Goal: Task Accomplishment & Management: Manage account settings

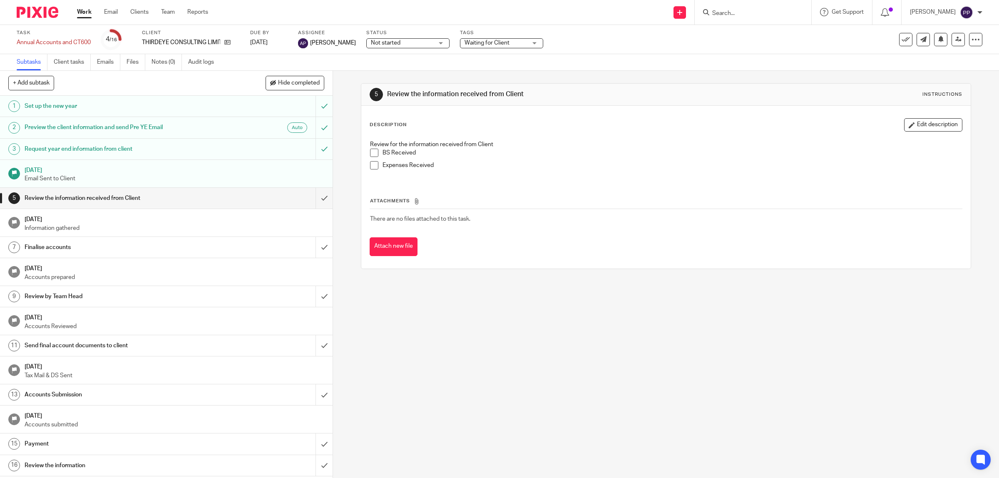
click at [719, 11] on input "Search" at bounding box center [748, 13] width 75 height 7
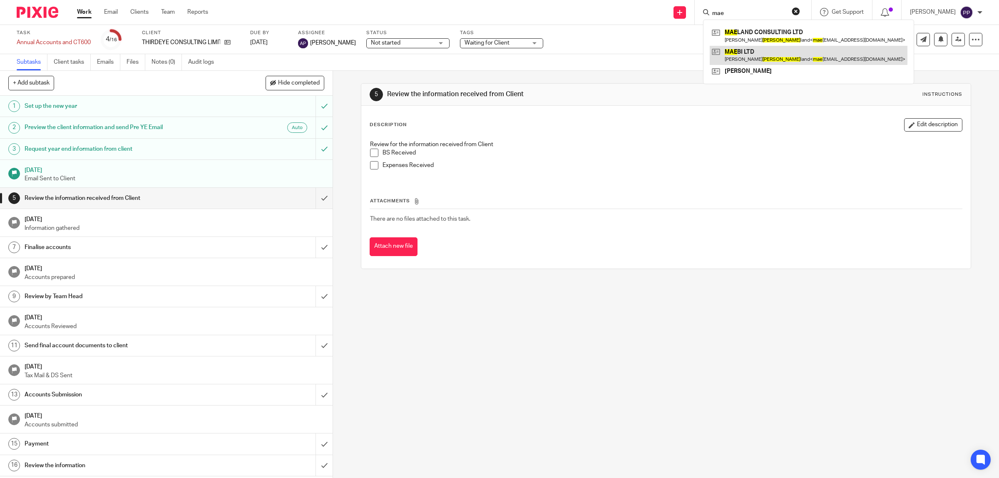
type input "mae"
click at [748, 57] on link at bounding box center [809, 55] width 198 height 19
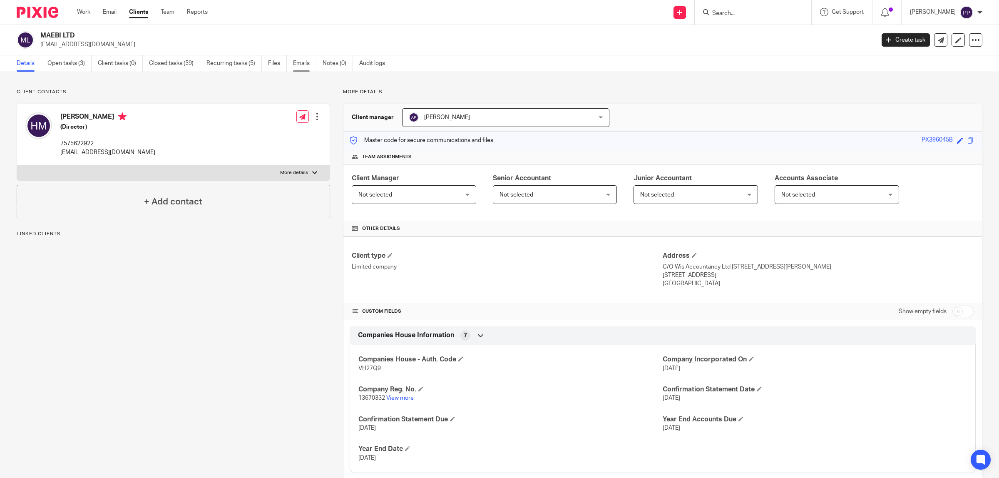
click at [298, 65] on link "Emails" at bounding box center [304, 63] width 23 height 16
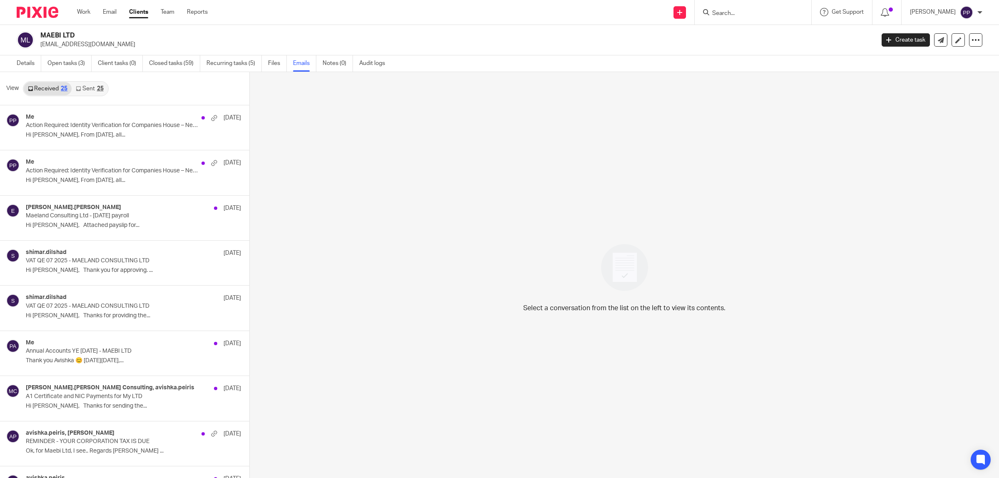
click at [85, 88] on link "Sent 25" at bounding box center [90, 88] width 36 height 13
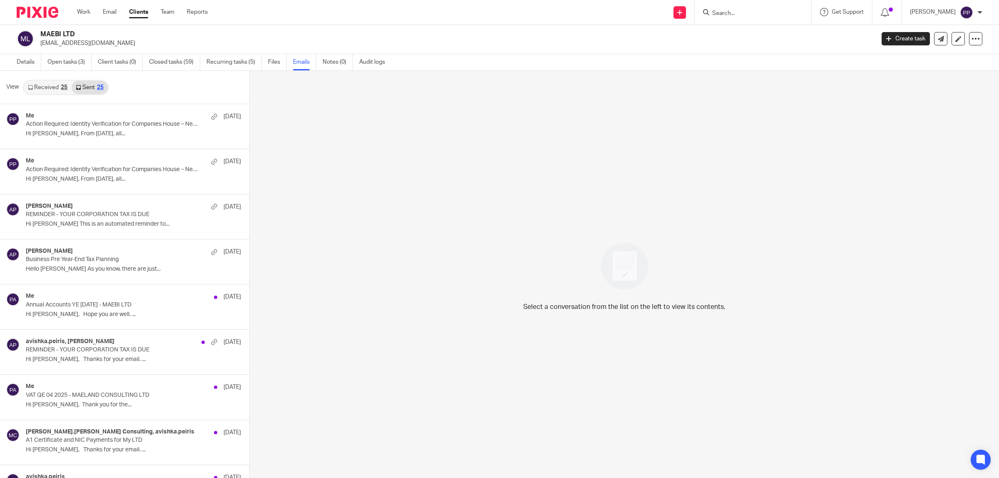
click at [44, 90] on link "Received 25" at bounding box center [48, 87] width 48 height 13
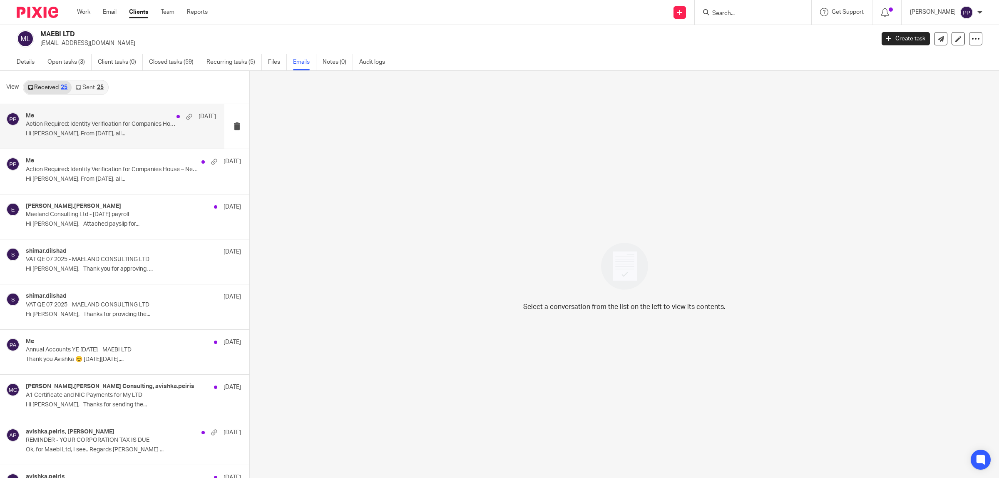
click at [83, 140] on div "Me 8 Oct Action Required: Identity Verification for Companies House – New Legal…" at bounding box center [121, 126] width 190 height 28
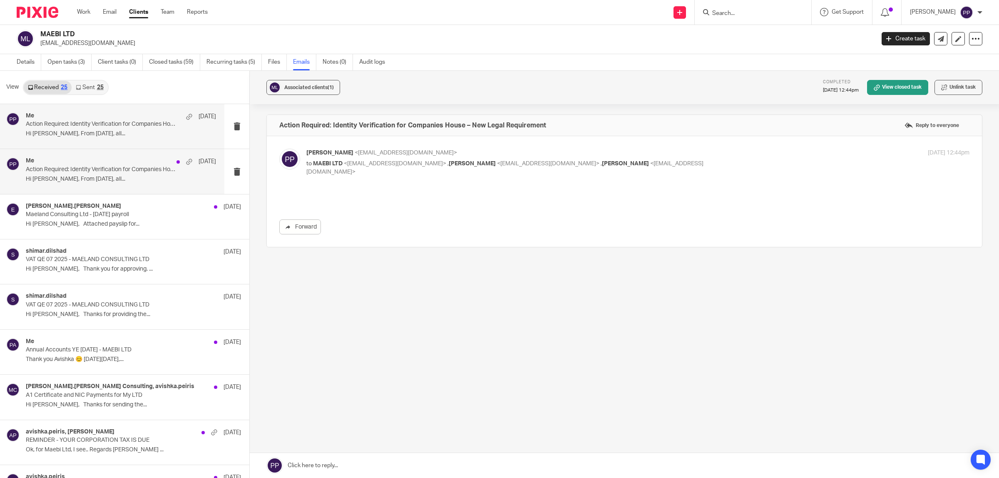
scroll to position [0, 0]
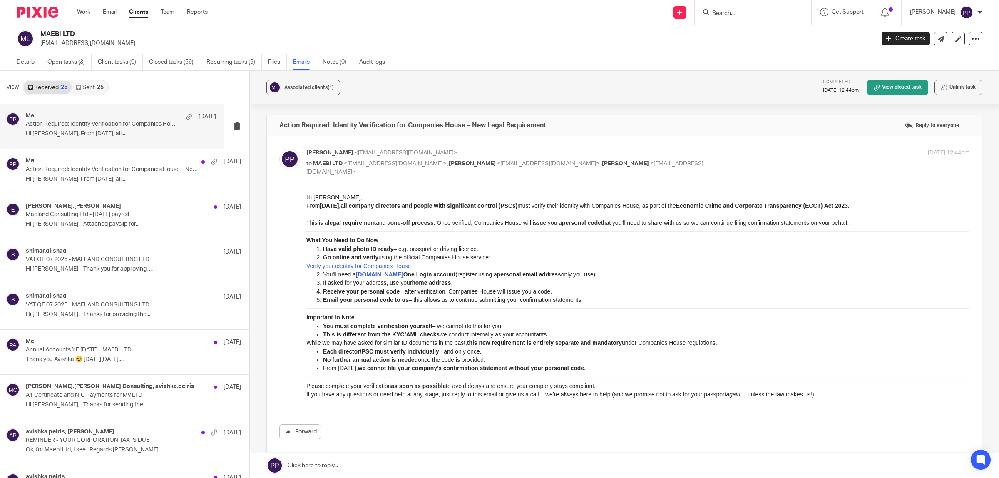
click at [80, 92] on link "Sent 25" at bounding box center [90, 87] width 36 height 13
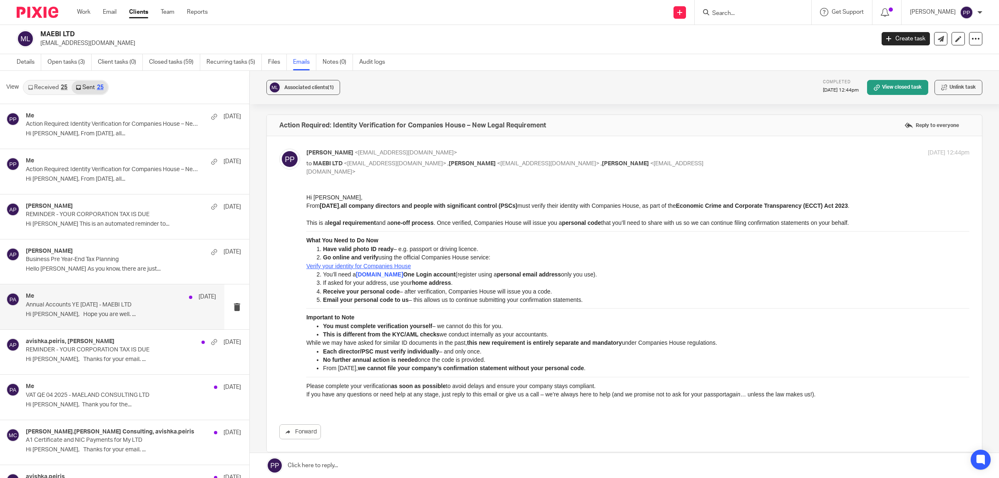
click at [155, 315] on p "Hi Heidi, Hope you are well. ..." at bounding box center [121, 314] width 190 height 7
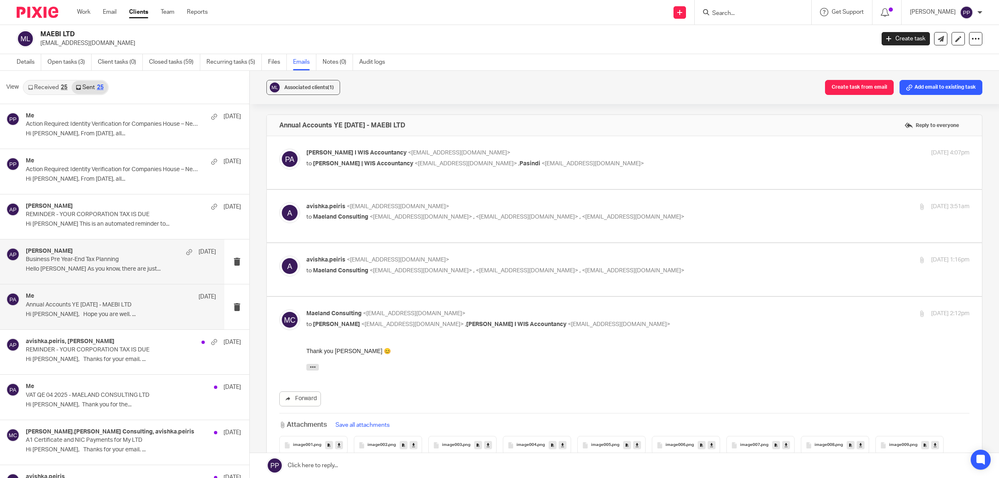
click at [157, 260] on p "Business Pre Year-End Tax Planning" at bounding box center [102, 259] width 152 height 7
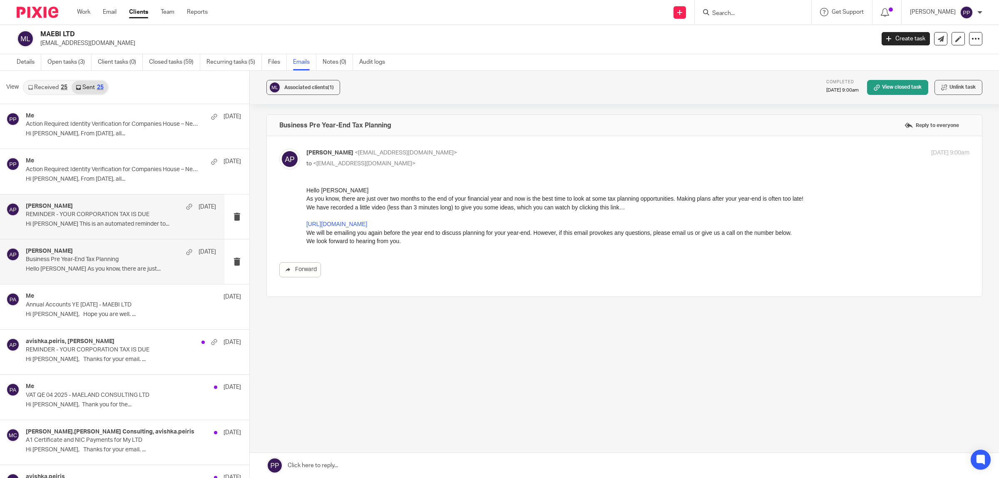
click at [154, 206] on div "Avishka Peiris 16 Sep" at bounding box center [121, 207] width 190 height 8
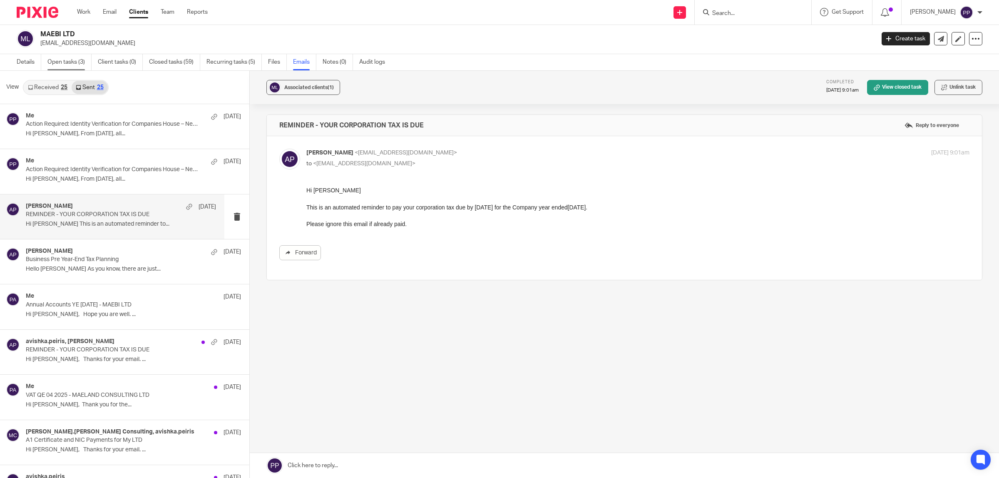
click at [86, 61] on link "Open tasks (3)" at bounding box center [69, 62] width 44 height 16
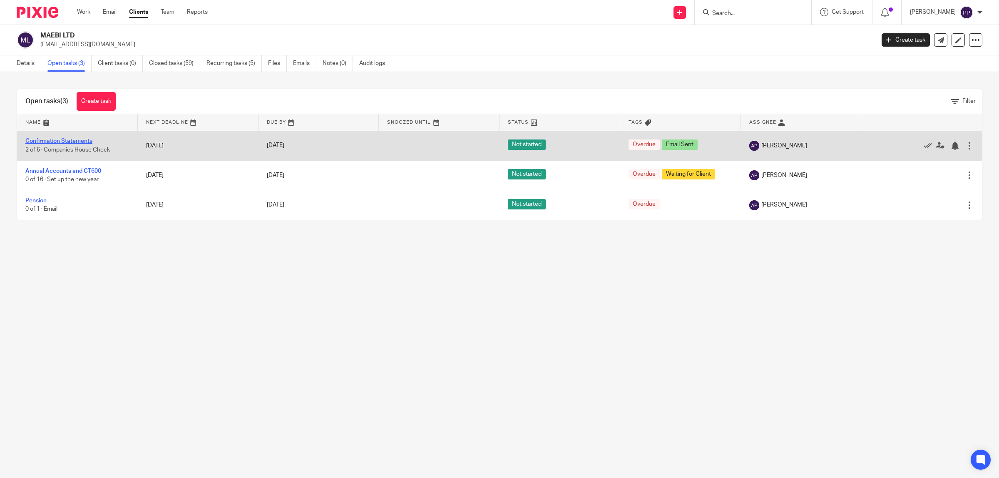
click at [73, 138] on link "Confirmation Statements" at bounding box center [58, 141] width 67 height 6
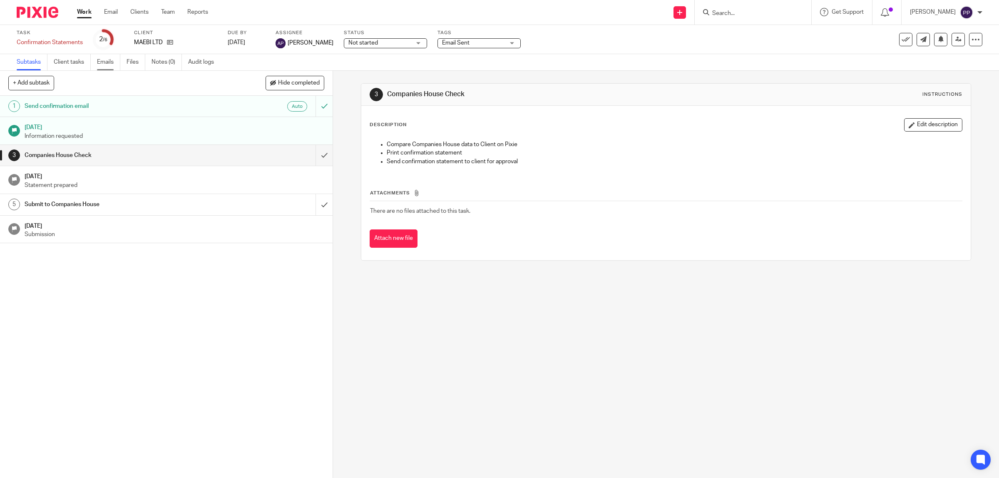
click at [109, 67] on link "Emails" at bounding box center [108, 62] width 23 height 16
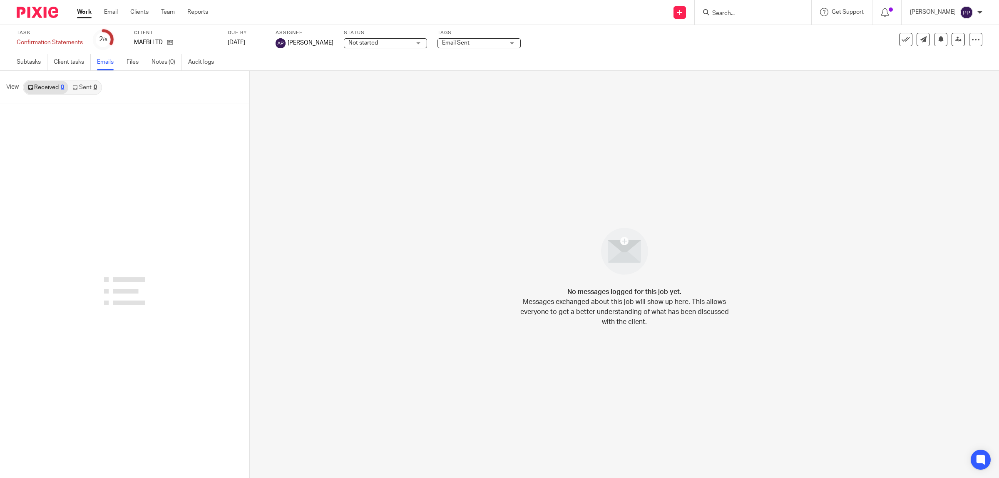
click at [78, 92] on link "Sent 0" at bounding box center [84, 87] width 32 height 13
click at [71, 62] on link "Client tasks" at bounding box center [72, 62] width 37 height 16
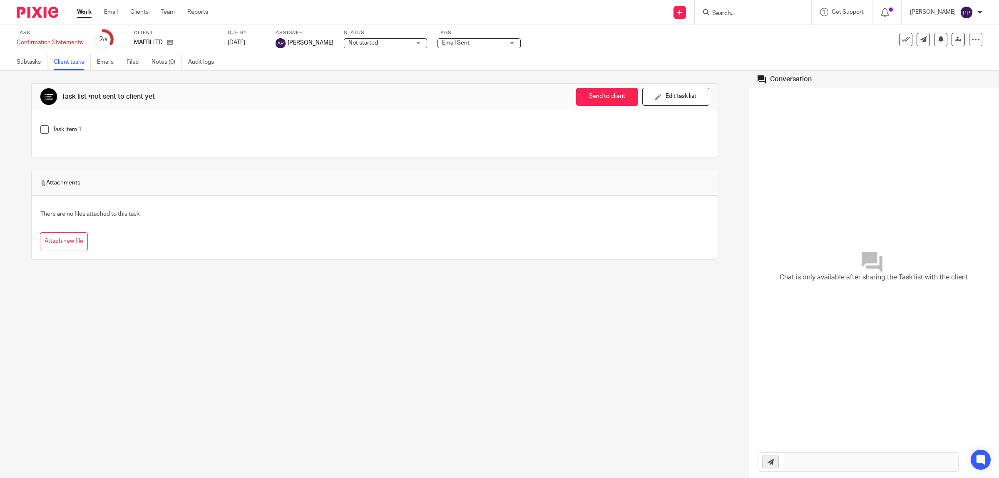
click at [76, 65] on link "Client tasks" at bounding box center [72, 62] width 37 height 16
click at [23, 62] on link "Subtasks" at bounding box center [32, 62] width 31 height 16
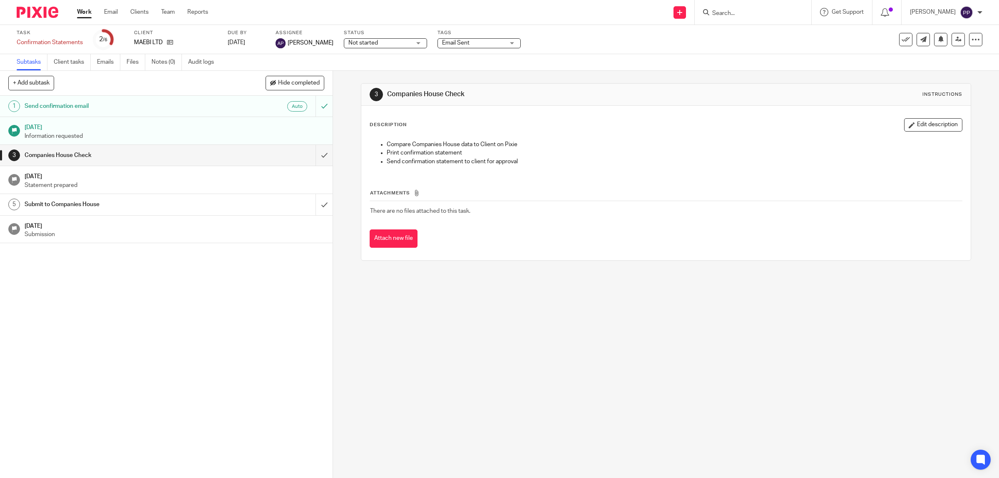
click at [176, 107] on h1 "Send confirmation email" at bounding box center [119, 106] width 189 height 12
click at [169, 129] on h1 "3 Sep 2025" at bounding box center [175, 126] width 300 height 10
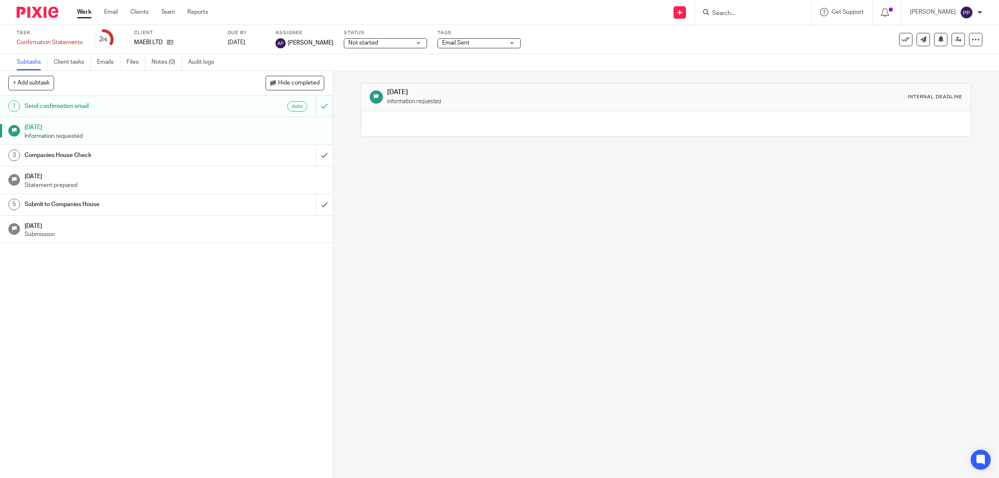
click at [163, 113] on link "1 Send confirmation email Auto" at bounding box center [158, 106] width 316 height 21
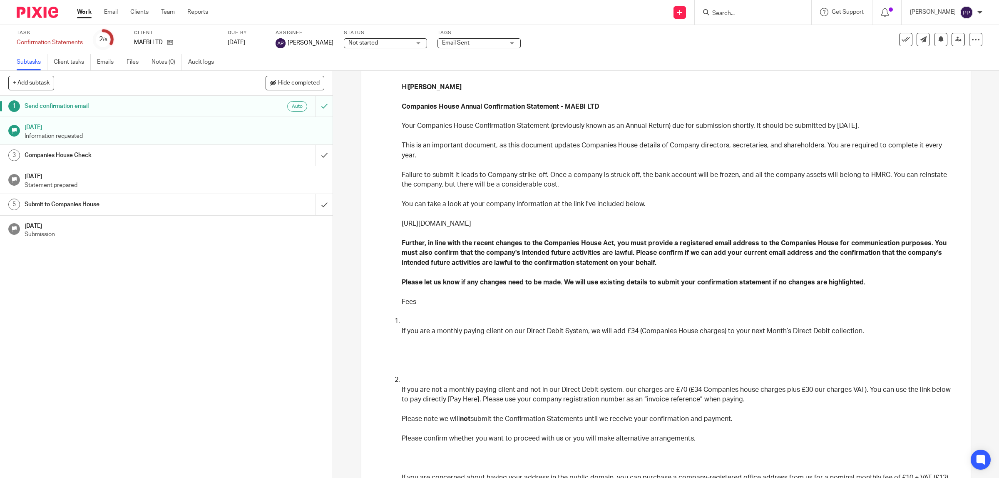
scroll to position [388, 0]
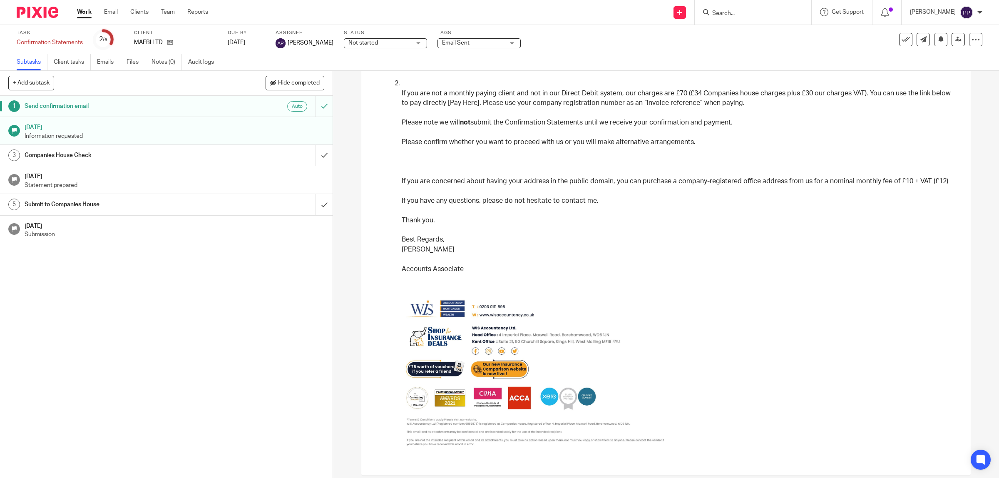
click at [729, 13] on input "Search" at bounding box center [748, 13] width 75 height 7
type input "talent"
click at [754, 40] on link at bounding box center [780, 35] width 141 height 19
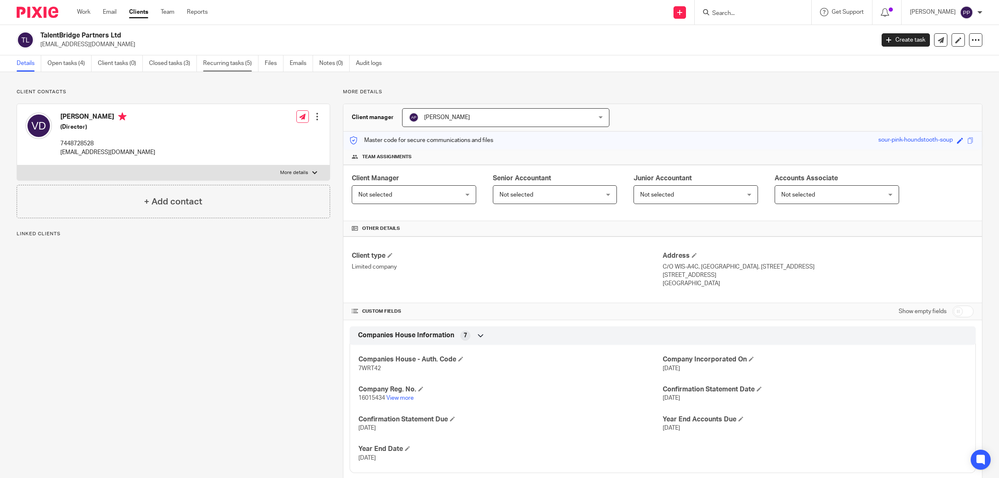
click at [228, 66] on link "Recurring tasks (5)" at bounding box center [230, 63] width 55 height 16
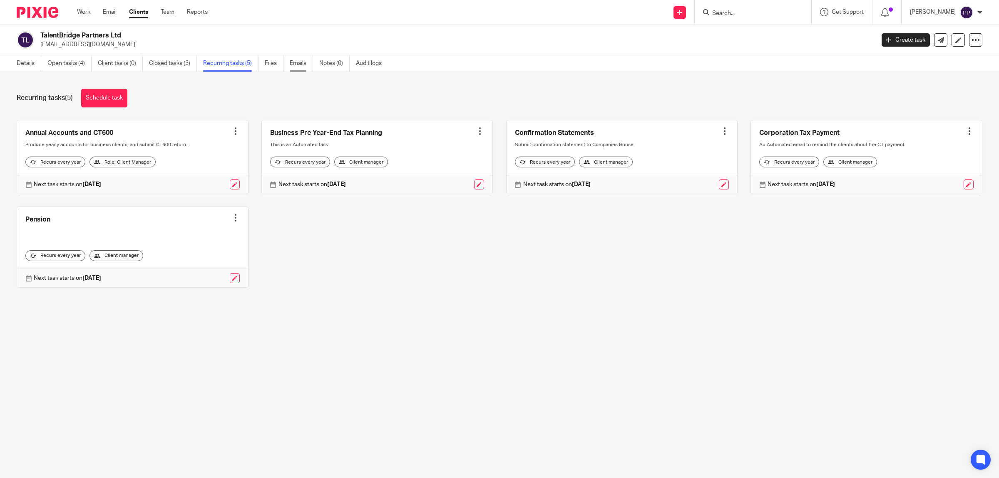
click at [296, 67] on link "Emails" at bounding box center [301, 63] width 23 height 16
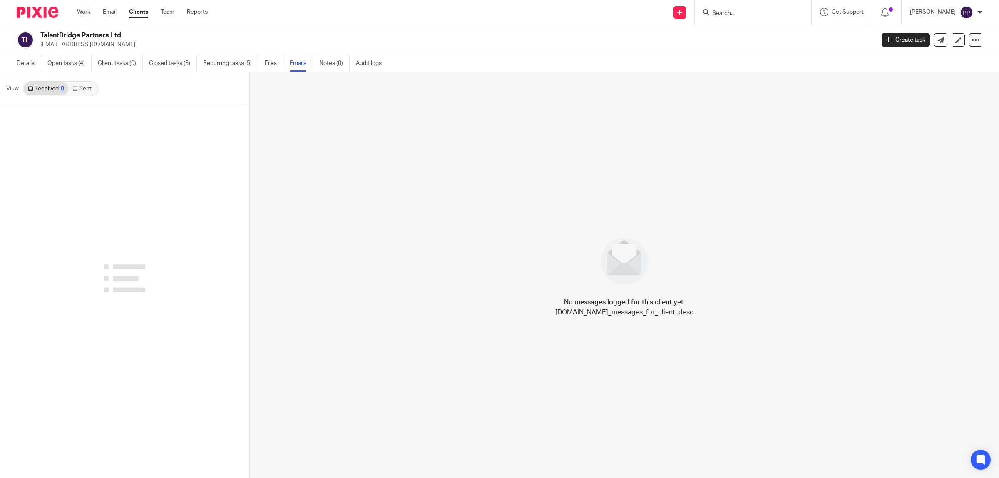
click at [76, 92] on link "Sent" at bounding box center [82, 88] width 29 height 13
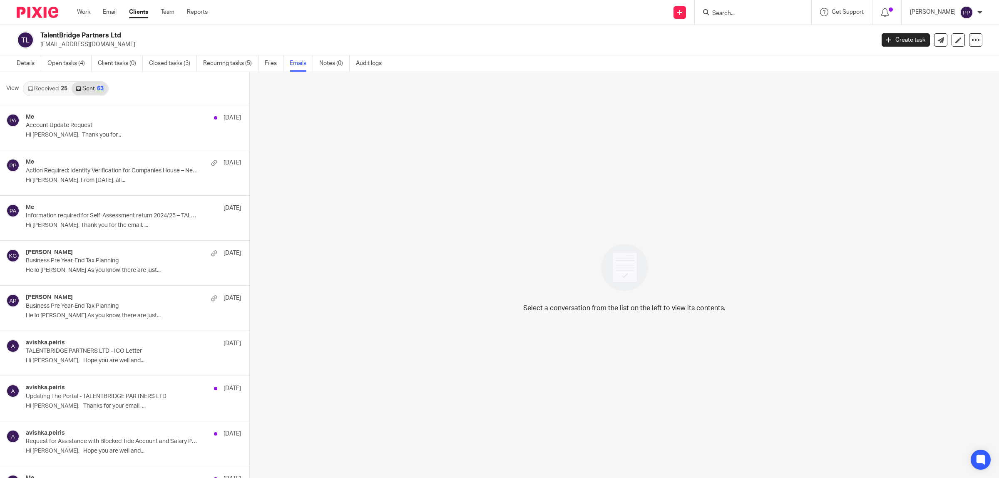
click at [742, 12] on input "Search" at bounding box center [748, 13] width 75 height 7
type input "salient"
click at [775, 28] on link at bounding box center [792, 35] width 165 height 19
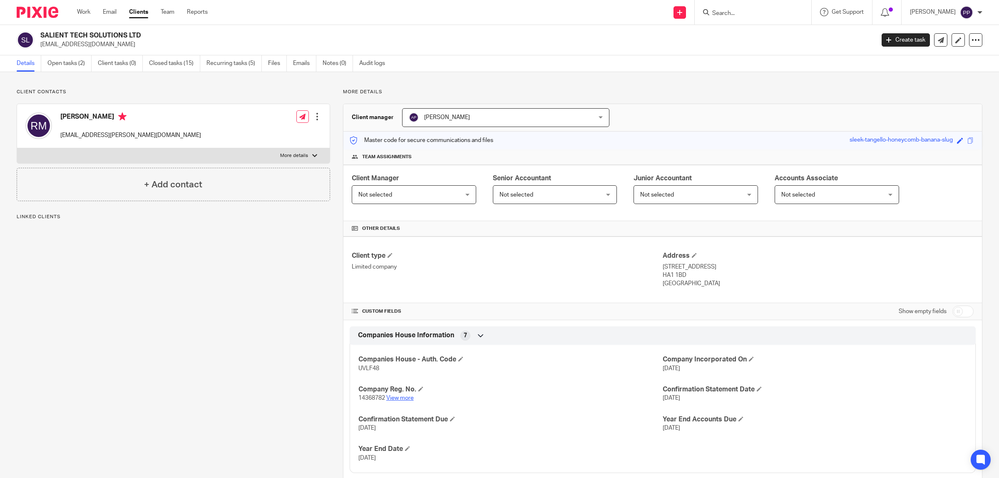
click at [390, 397] on link "View more" at bounding box center [399, 398] width 27 height 6
click at [309, 119] on div "Edit contact Create client from contact Export data Delete contact" at bounding box center [308, 116] width 25 height 17
click at [313, 117] on div at bounding box center [317, 116] width 8 height 8
click at [294, 134] on link "Edit contact" at bounding box center [277, 135] width 80 height 12
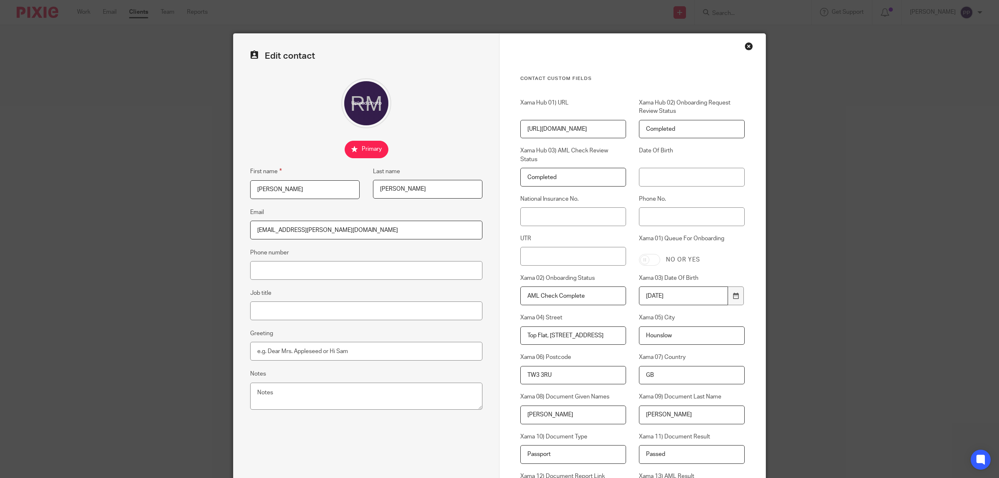
click at [358, 230] on input "ravi.manepalli@salients.co.uk" at bounding box center [366, 230] width 232 height 19
click at [358, 230] on input "[EMAIL_ADDRESS][PERSON_NAME][DOMAIN_NAME]" at bounding box center [366, 230] width 232 height 19
paste input "_manepalli@hotmail.com"
type input "[EMAIL_ADDRESS][DOMAIN_NAME]"
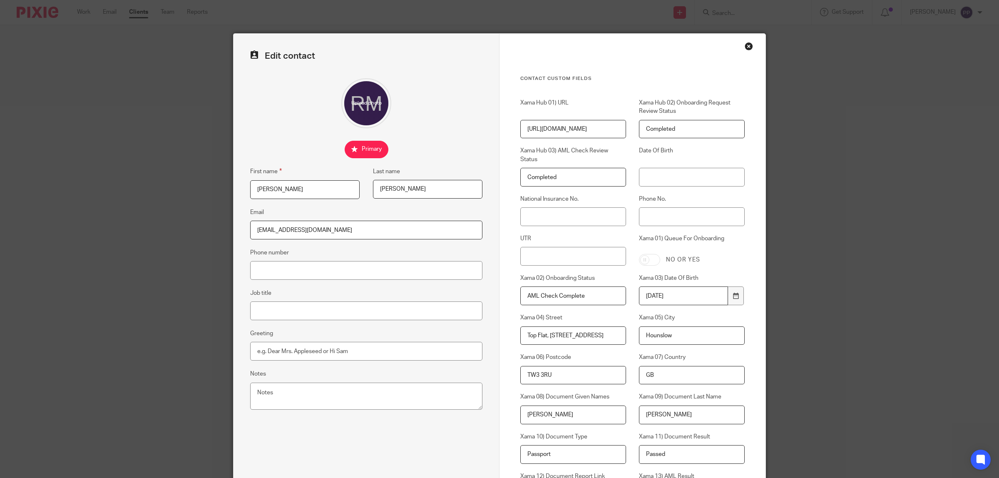
click at [345, 251] on fieldset "Phone number" at bounding box center [366, 264] width 232 height 32
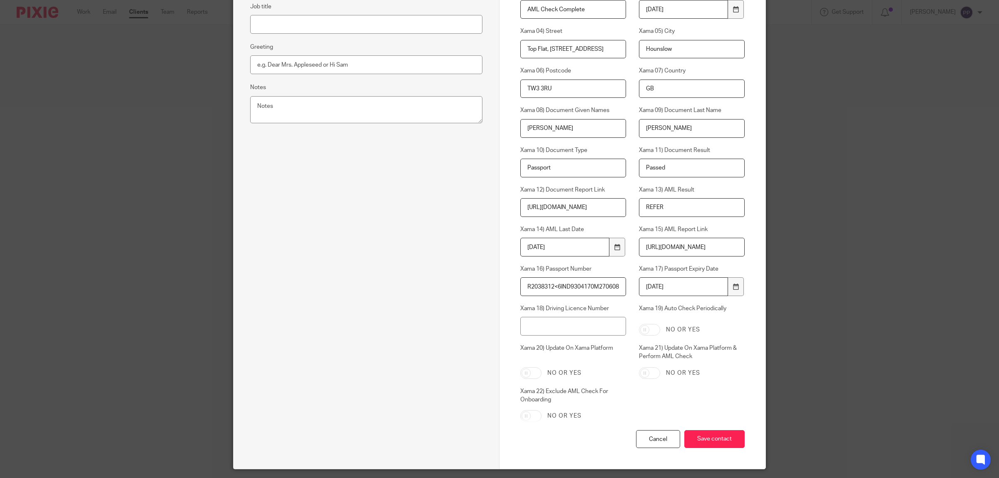
scroll to position [311, 0]
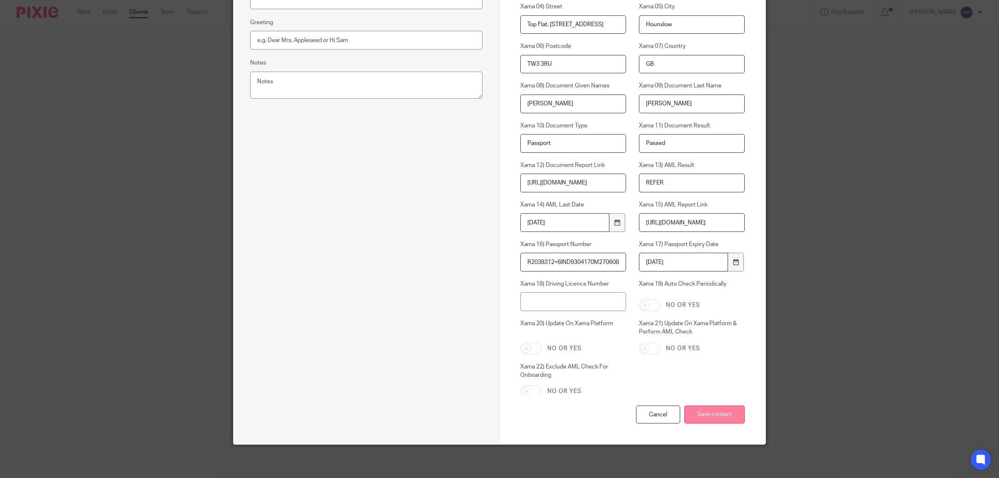
click at [711, 411] on input "Save contact" at bounding box center [714, 414] width 60 height 18
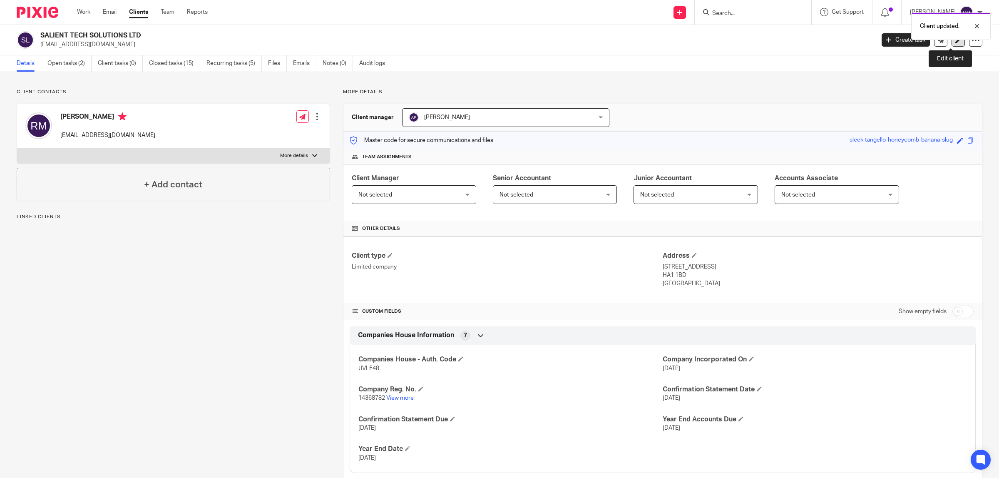
click at [955, 42] on icon at bounding box center [958, 40] width 6 height 6
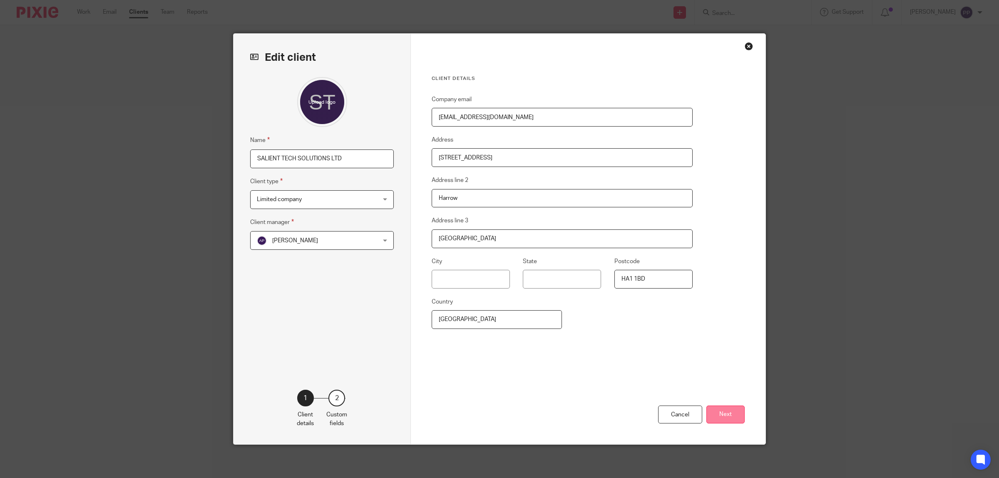
click at [732, 411] on button "Next" at bounding box center [725, 414] width 38 height 18
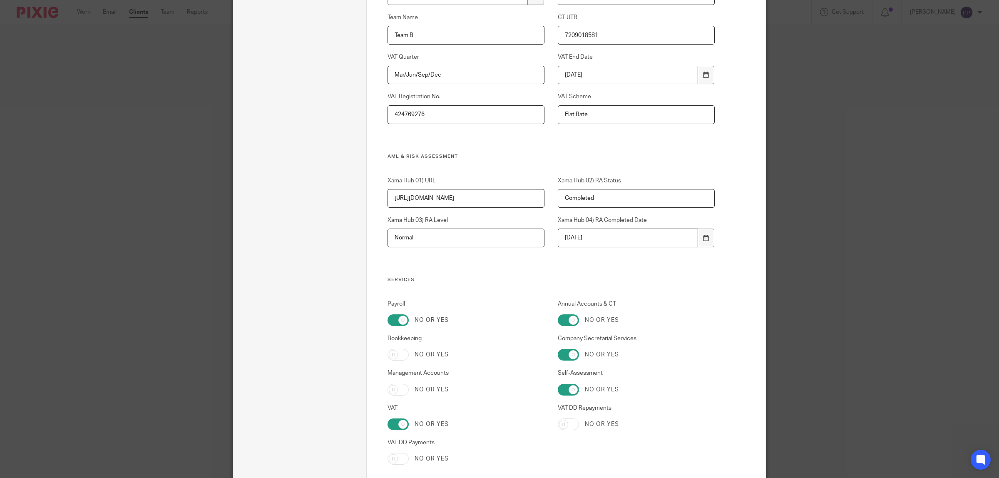
scroll to position [635, 0]
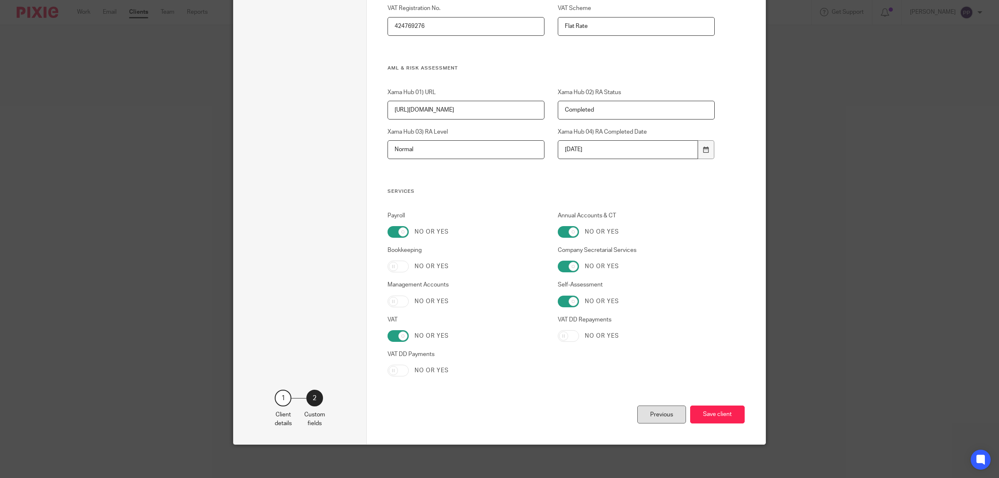
click at [644, 415] on div "Previous" at bounding box center [661, 414] width 49 height 18
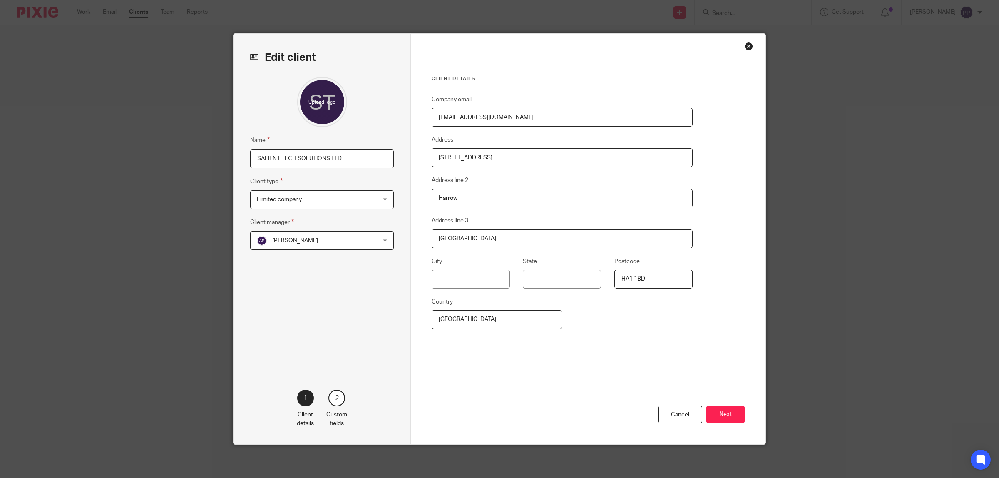
click at [464, 119] on input "[EMAIL_ADDRESS][DOMAIN_NAME]" at bounding box center [562, 117] width 261 height 19
paste input ".manepalli@salients.co.uk"
type input "[EMAIL_ADDRESS][PERSON_NAME][DOMAIN_NAME]"
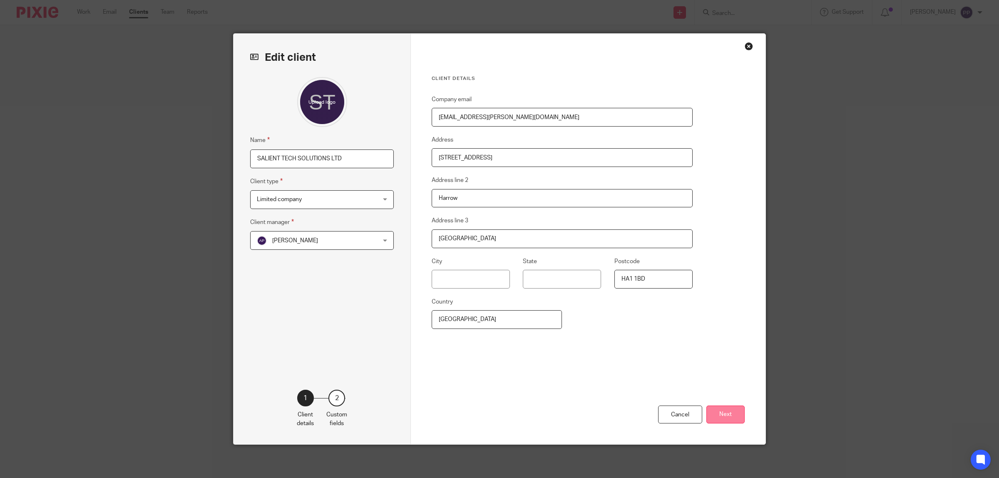
click at [718, 411] on button "Next" at bounding box center [725, 414] width 38 height 18
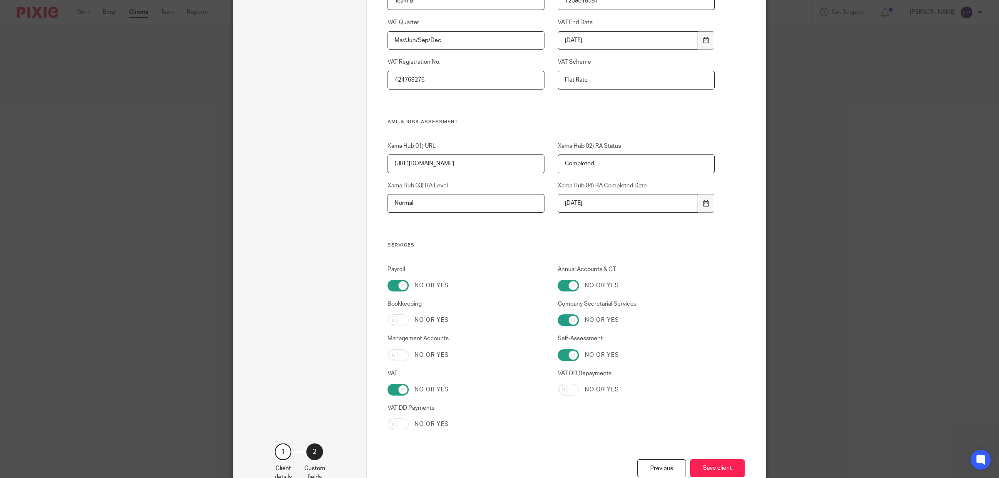
scroll to position [635, 0]
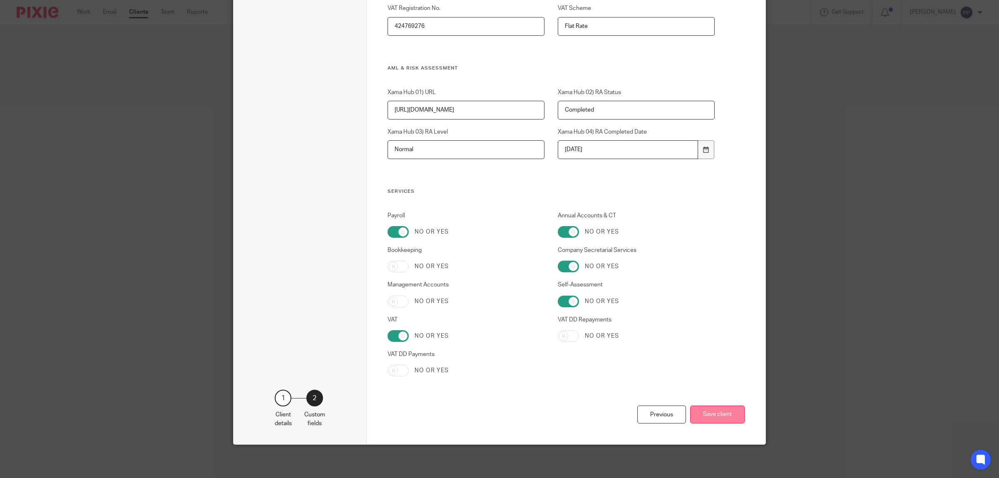
click at [715, 411] on button "Save client" at bounding box center [717, 414] width 55 height 18
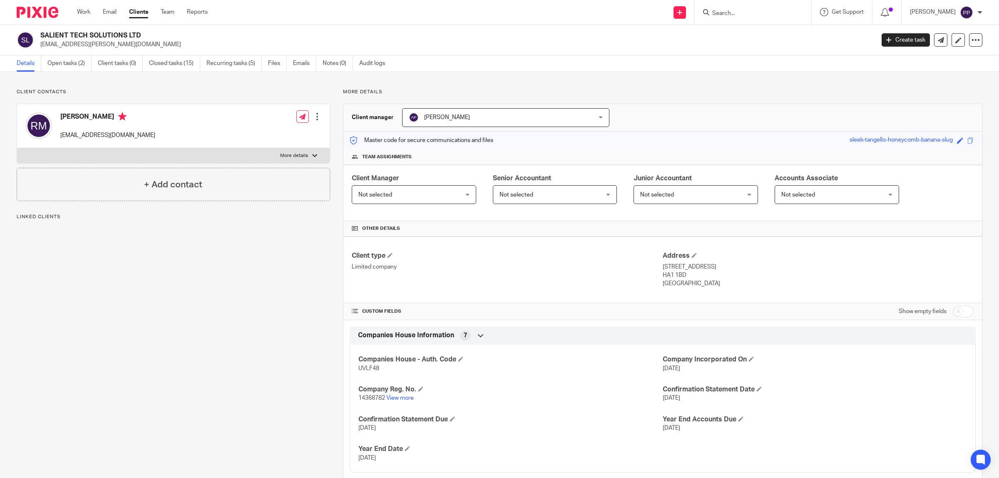
click at [725, 11] on input "Search" at bounding box center [748, 13] width 75 height 7
type input "talent"
click at [745, 45] on link at bounding box center [780, 35] width 141 height 19
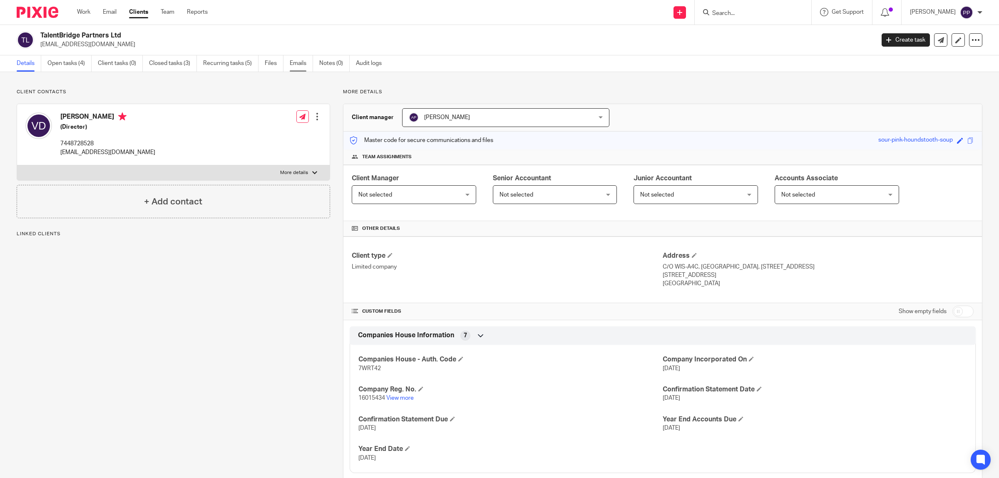
click at [302, 63] on link "Emails" at bounding box center [301, 63] width 23 height 16
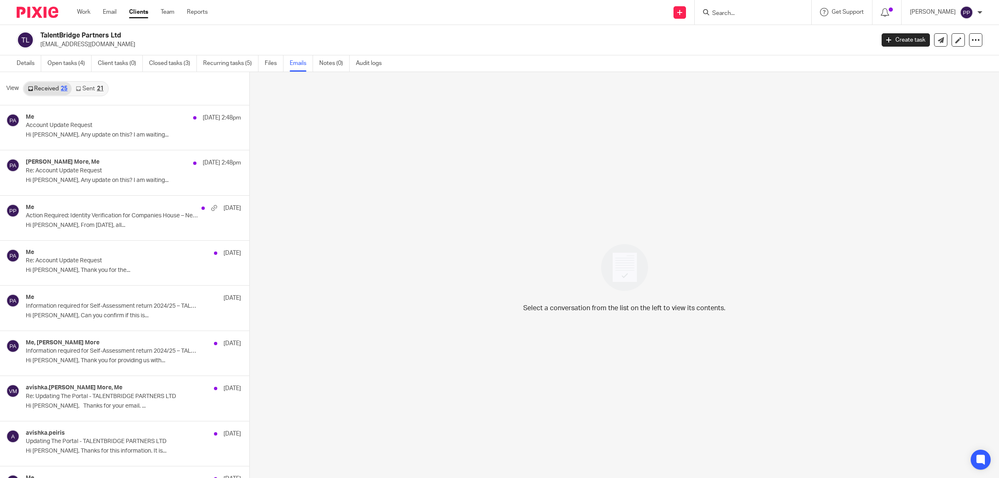
click at [83, 89] on link "Sent 21" at bounding box center [90, 88] width 36 height 13
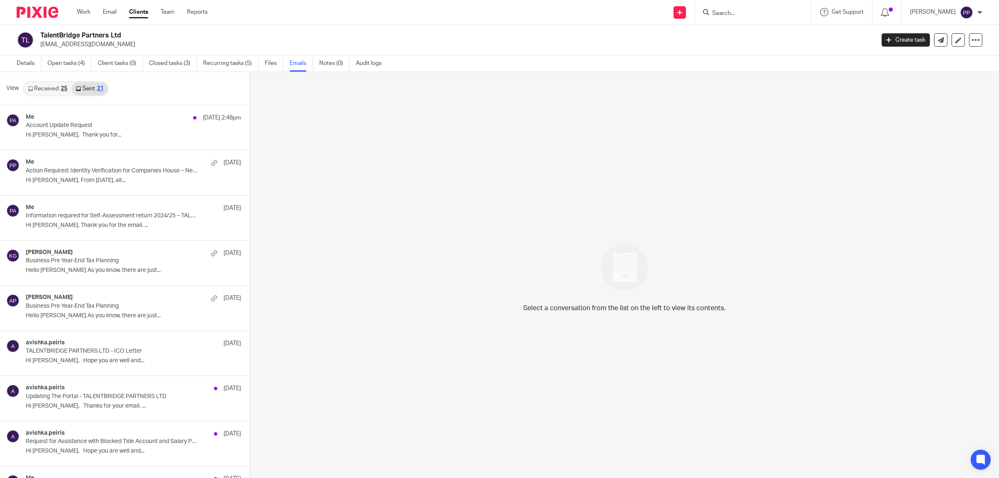
click at [42, 92] on link "Received 25" at bounding box center [48, 88] width 48 height 13
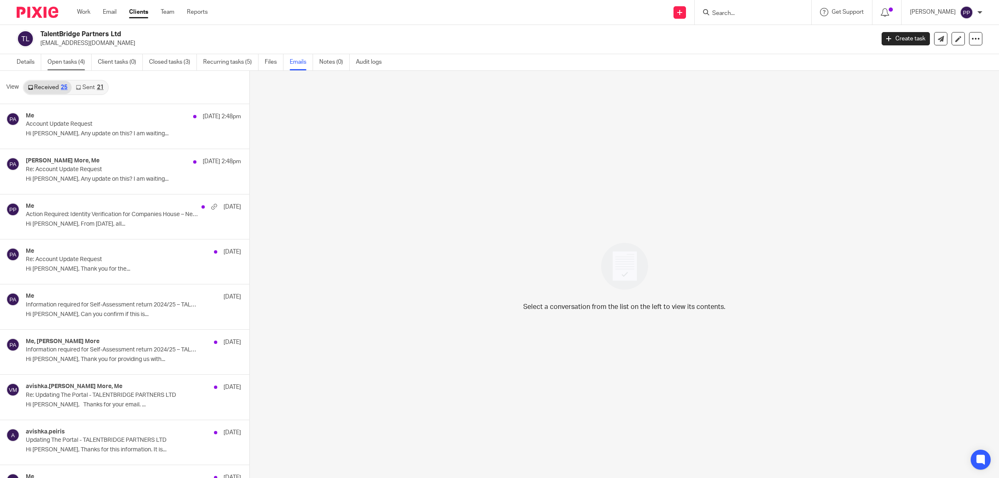
click at [70, 65] on link "Open tasks (4)" at bounding box center [69, 62] width 44 height 16
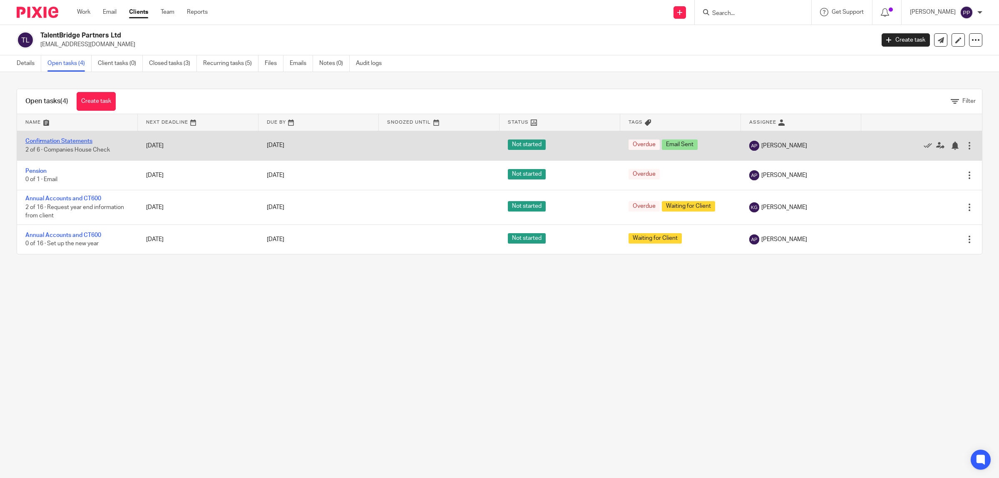
click at [81, 142] on link "Confirmation Statements" at bounding box center [58, 141] width 67 height 6
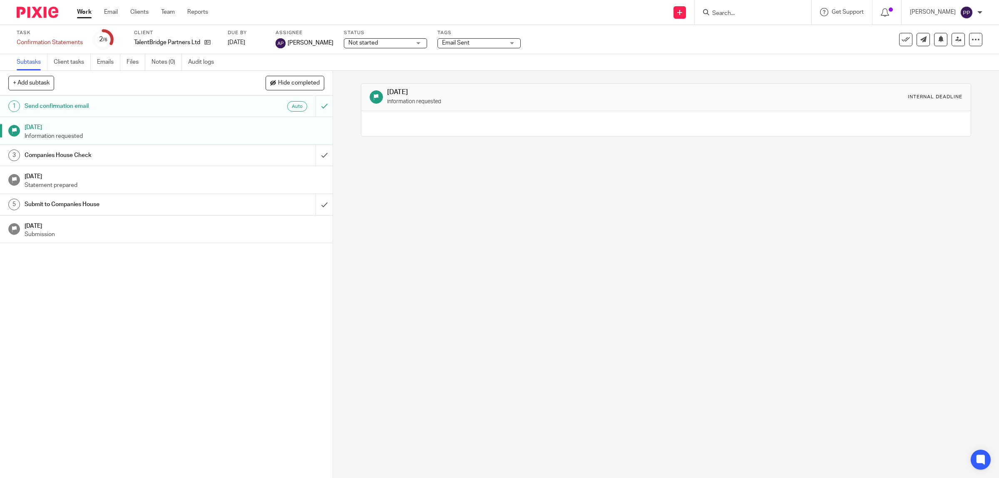
click at [144, 104] on h1 "Send confirmation email" at bounding box center [119, 106] width 189 height 12
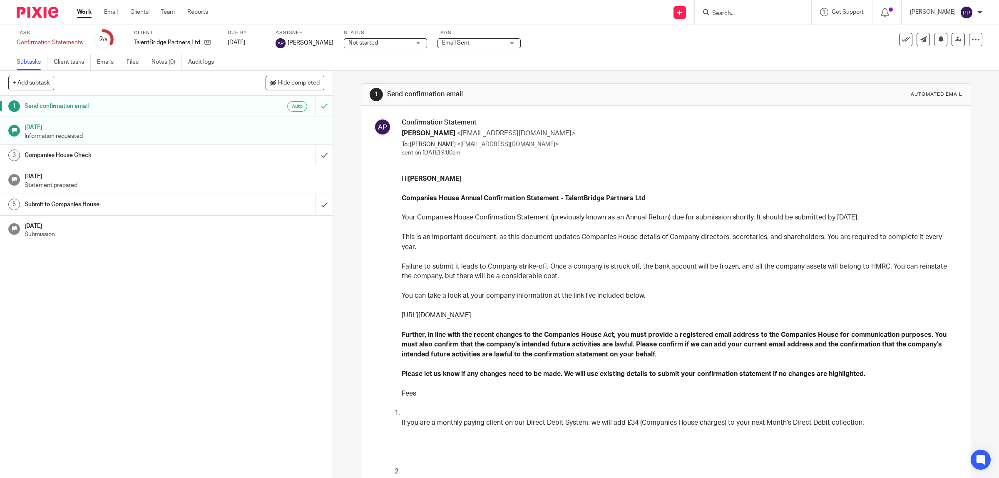
click at [182, 131] on h1 "[DATE]" at bounding box center [175, 126] width 300 height 10
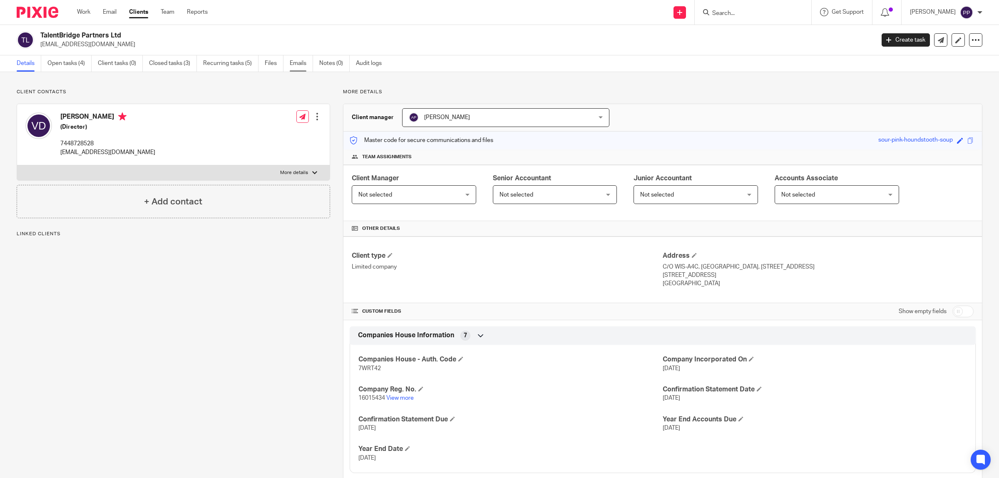
click at [304, 66] on link "Emails" at bounding box center [301, 63] width 23 height 16
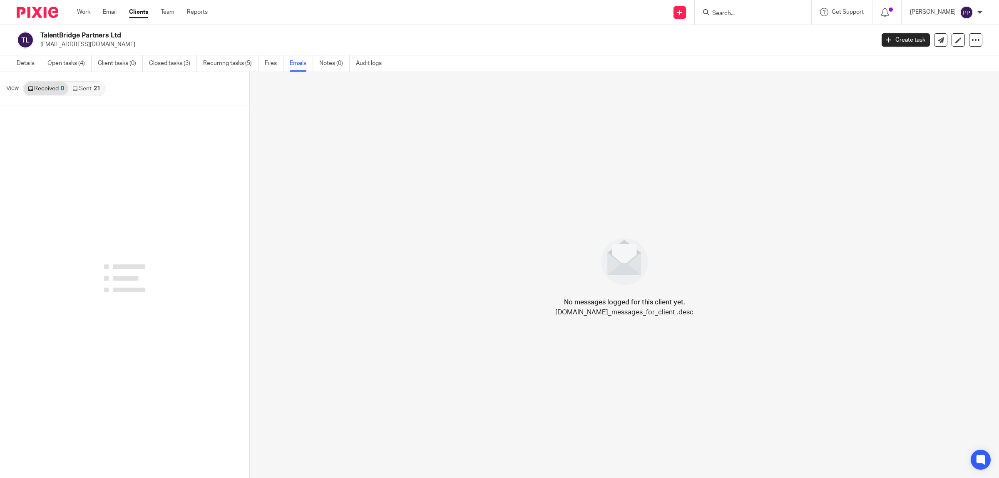
click at [78, 88] on link "Sent 21" at bounding box center [86, 88] width 36 height 13
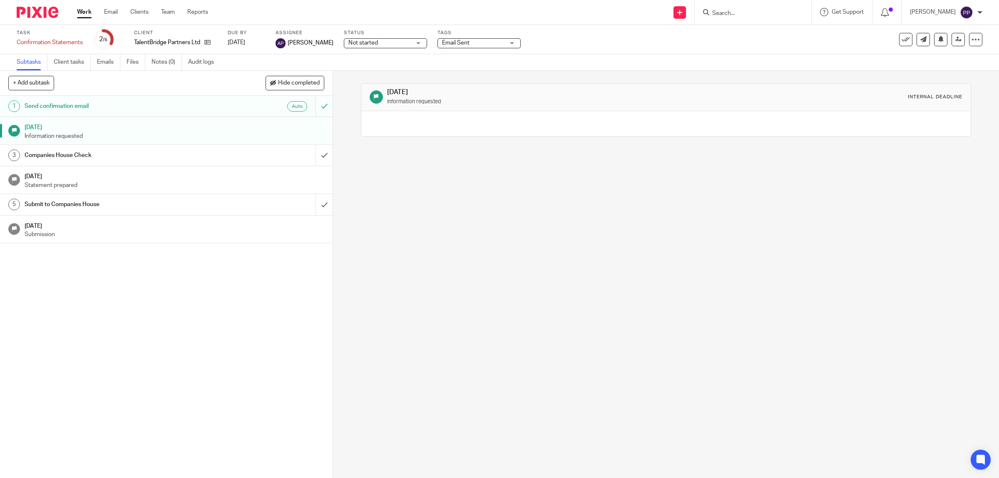
click at [94, 102] on h1 "Send confirmation email" at bounding box center [119, 106] width 189 height 12
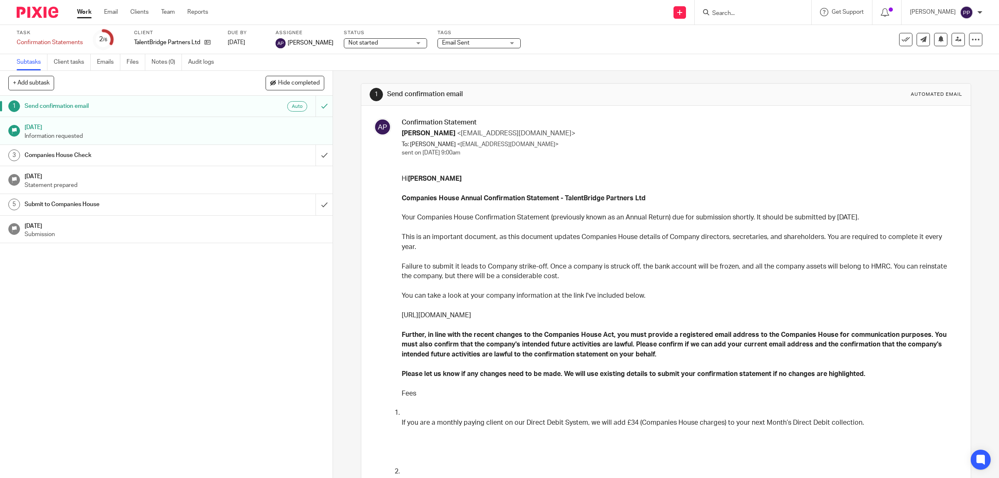
click at [693, 154] on div "Avishka Peiris <avishka.peiris@wis-accountancy.co.uk> To: Vrushali Dnyaneshwar …" at bounding box center [679, 143] width 555 height 28
click at [719, 17] on input "Search" at bounding box center [748, 13] width 75 height 7
click at [714, 17] on div at bounding box center [751, 12] width 97 height 10
click at [725, 15] on input "Search" at bounding box center [748, 13] width 75 height 7
type input "cloud spectrum"
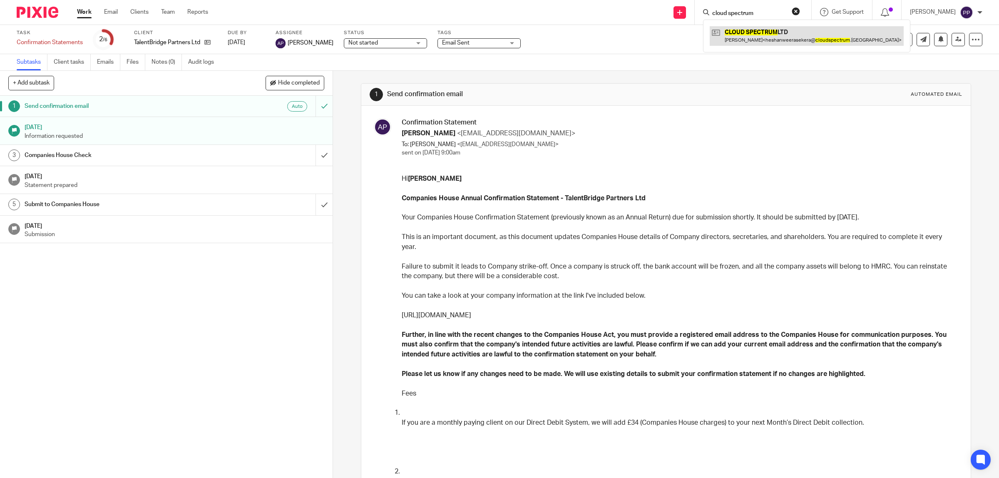
click at [736, 33] on link at bounding box center [807, 35] width 194 height 19
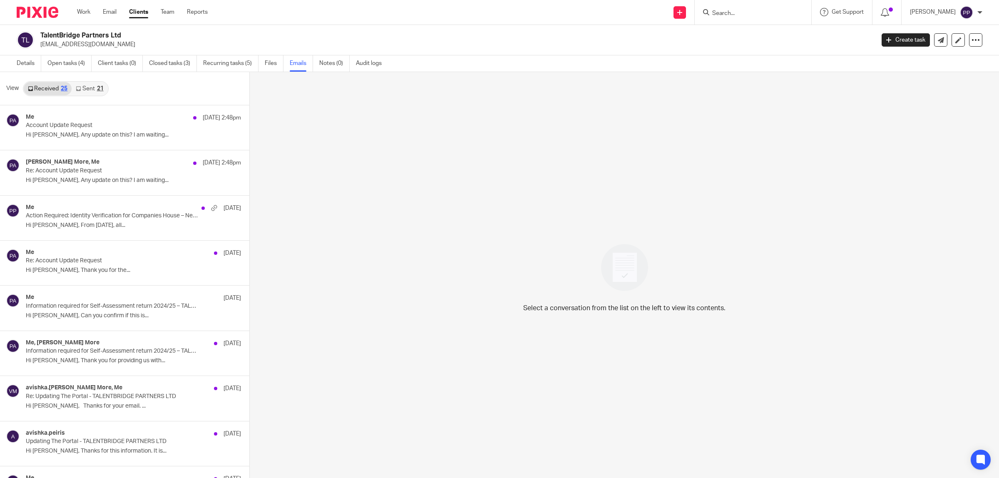
click at [84, 87] on link "Sent 21" at bounding box center [90, 88] width 36 height 13
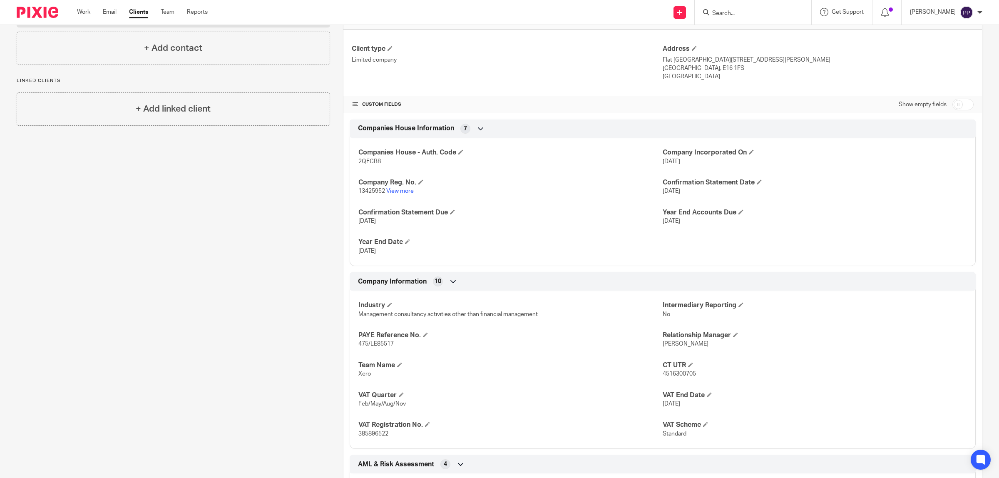
scroll to position [208, 0]
click at [406, 192] on link "View more" at bounding box center [399, 190] width 27 height 6
